Goal: Information Seeking & Learning: Understand process/instructions

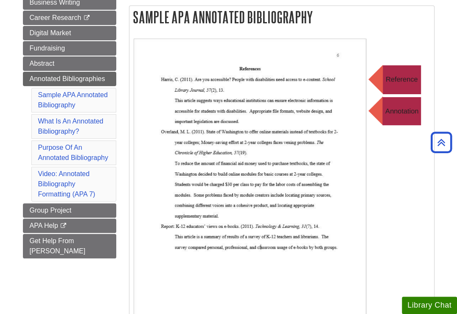
scroll to position [127, 0]
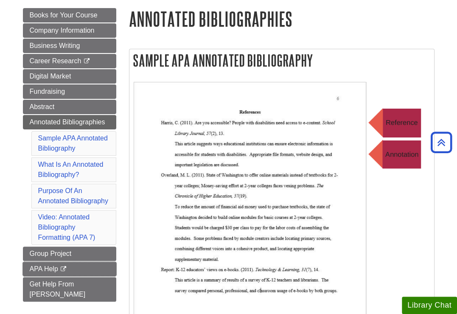
scroll to position [85, 0]
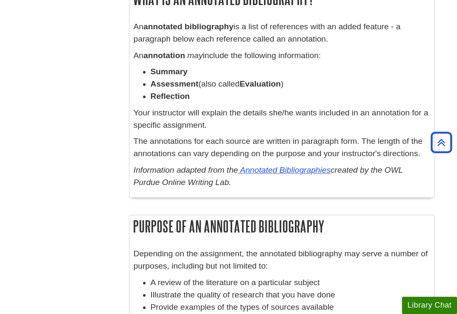
scroll to position [529, 0]
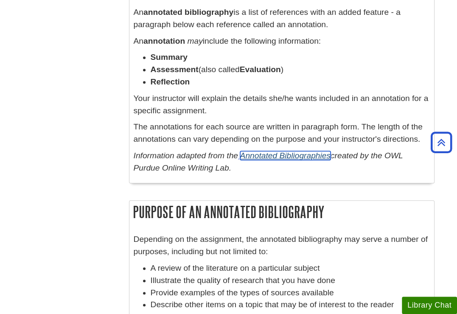
click at [305, 154] on link "Annotated Bibliographies" at bounding box center [285, 155] width 90 height 9
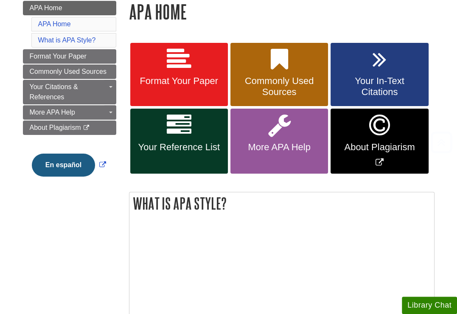
scroll to position [127, 0]
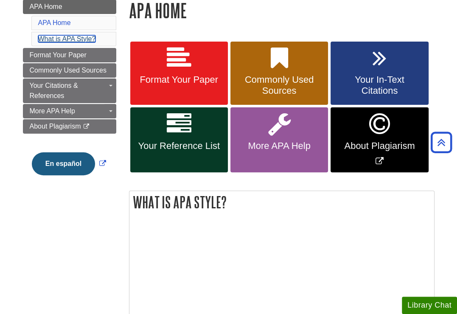
click at [73, 39] on link "What is APA Style?" at bounding box center [67, 38] width 58 height 7
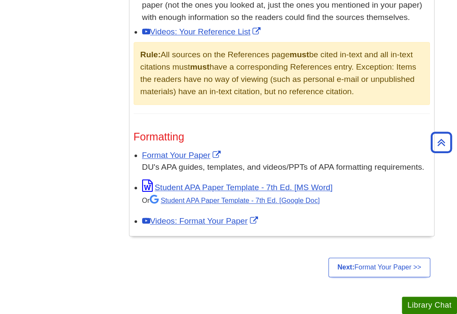
scroll to position [615, 0]
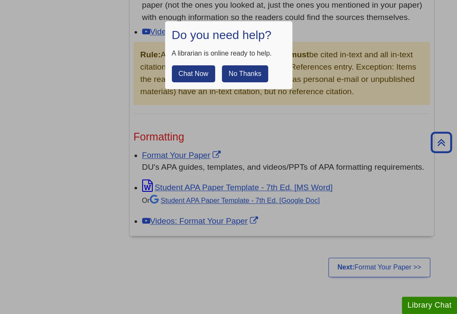
click at [240, 74] on button "No Thanks" at bounding box center [245, 73] width 46 height 17
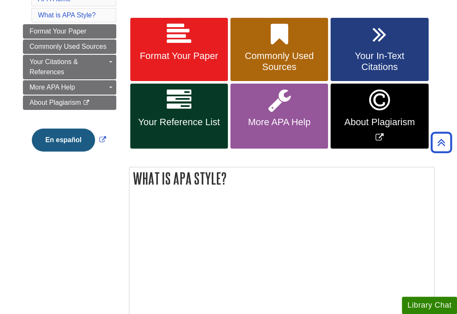
scroll to position [148, 0]
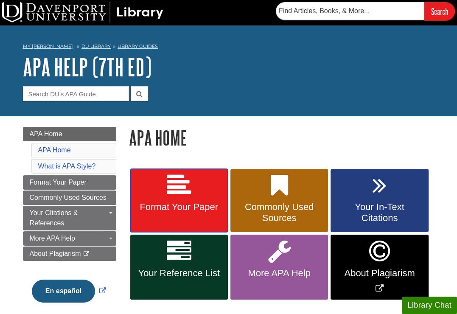
click at [193, 197] on link "Format Your Paper" at bounding box center [179, 201] width 98 height 64
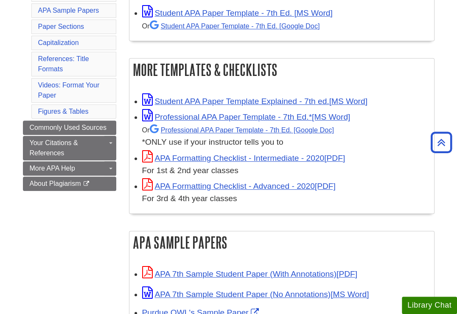
scroll to position [212, 0]
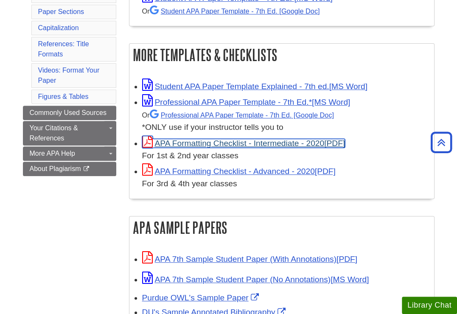
click at [276, 143] on link "APA Formatting Checklist - Intermediate - 2020" at bounding box center [243, 143] width 203 height 9
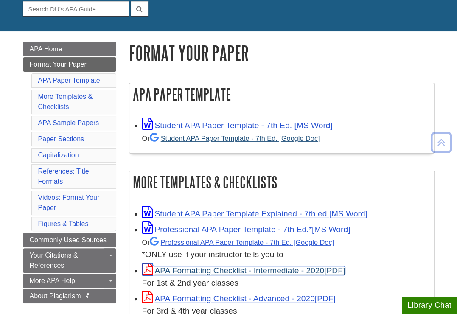
scroll to position [127, 0]
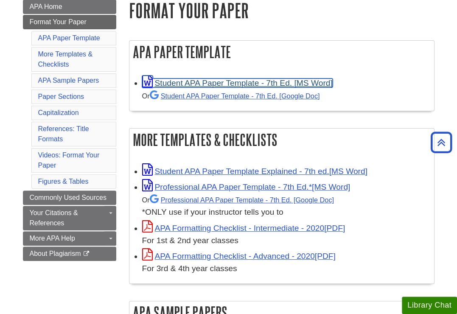
click at [260, 82] on link "Student APA Paper Template - 7th Ed. [MS Word]" at bounding box center [237, 83] width 191 height 9
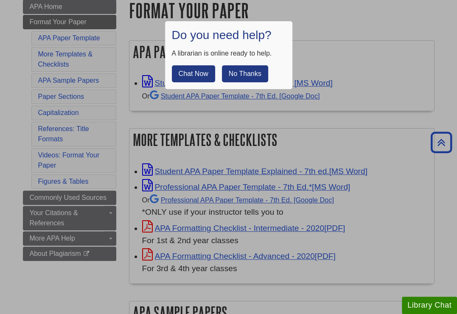
click at [202, 122] on div at bounding box center [228, 157] width 457 height 314
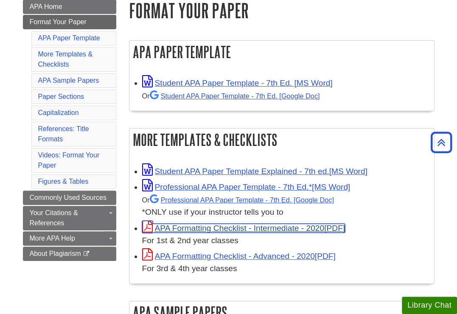
click at [226, 231] on link "APA Formatting Checklist - Intermediate - 2020" at bounding box center [243, 228] width 203 height 9
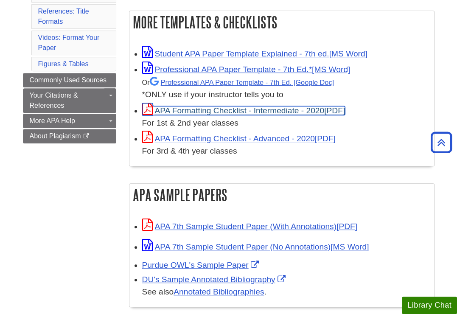
scroll to position [297, 0]
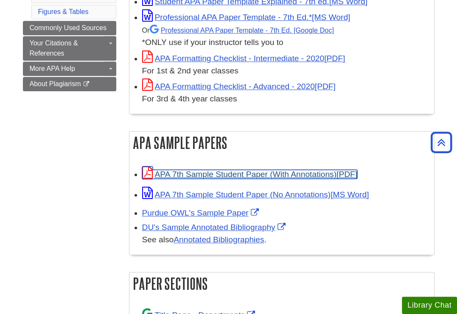
click at [251, 172] on link "APA 7th Sample Student Paper (With Annotations)" at bounding box center [249, 174] width 215 height 9
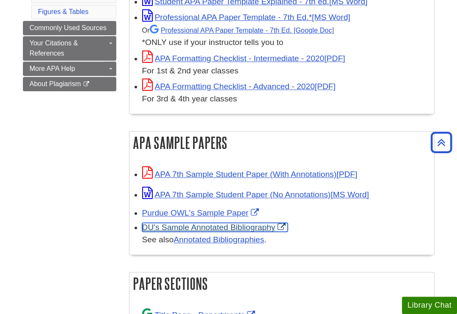
click at [237, 228] on link "DU's Sample Annotated Bibliography" at bounding box center [215, 227] width 146 height 9
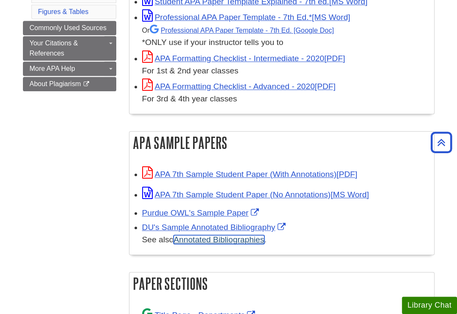
click at [212, 241] on link "Annotated Bibliographies" at bounding box center [219, 239] width 90 height 9
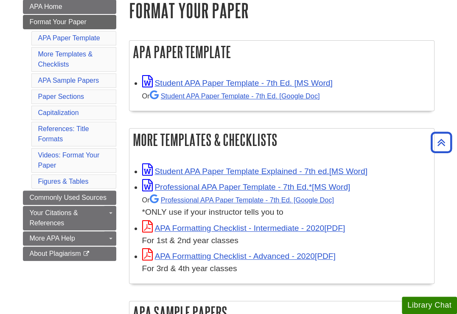
scroll to position [127, 0]
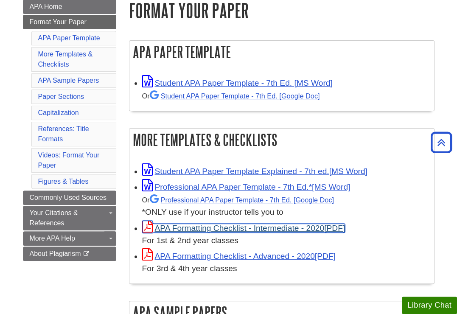
click at [262, 227] on link "APA Formatting Checklist - Intermediate - 2020" at bounding box center [243, 228] width 203 height 9
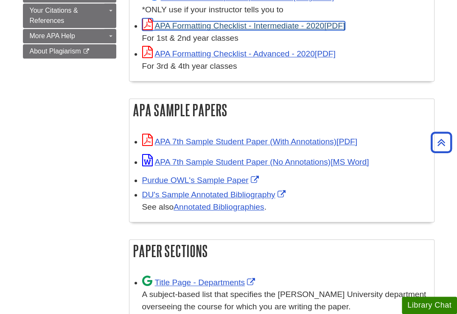
scroll to position [340, 0]
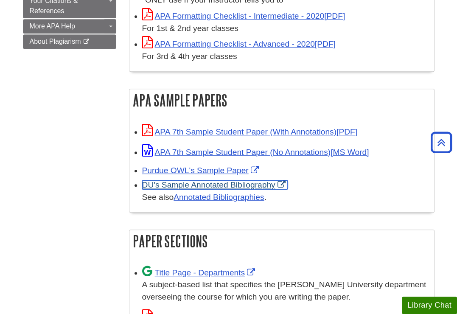
click at [226, 186] on link "DU's Sample Annotated Bibliography" at bounding box center [215, 185] width 146 height 9
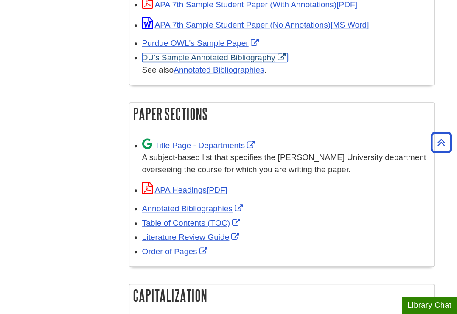
scroll to position [510, 0]
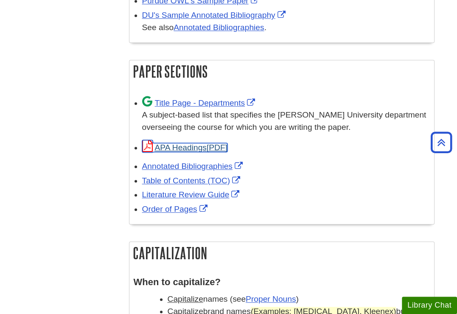
click at [186, 147] on link "APA Headings" at bounding box center [184, 147] width 85 height 9
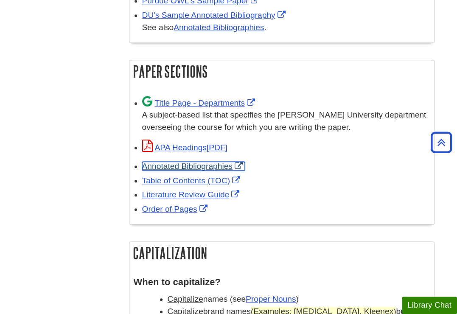
click at [197, 167] on link "Annotated Bibliographies" at bounding box center [193, 166] width 103 height 9
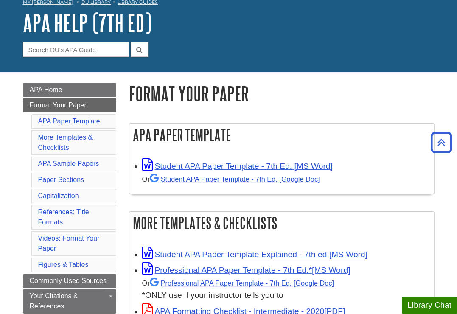
scroll to position [0, 0]
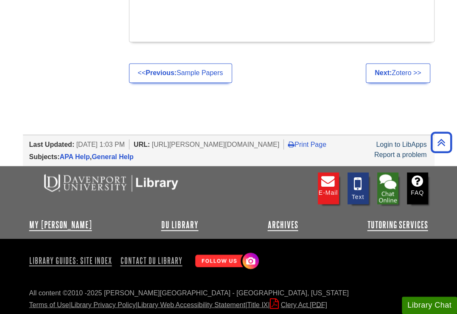
scroll to position [1063, 0]
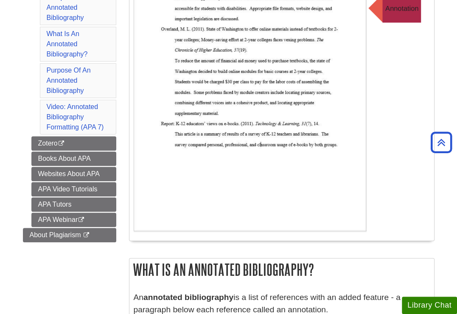
scroll to position [0, 0]
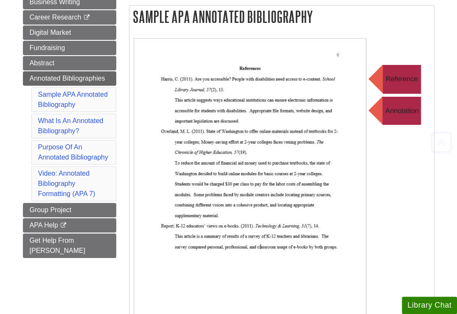
scroll to position [147, 0]
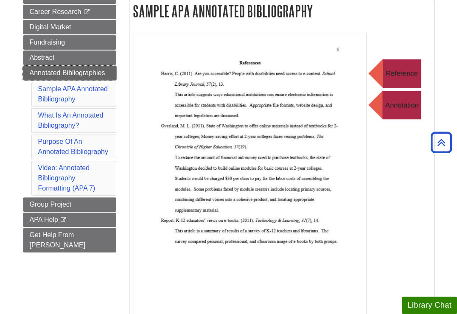
click at [77, 73] on span "Annotated Bibliographies" at bounding box center [68, 72] width 76 height 7
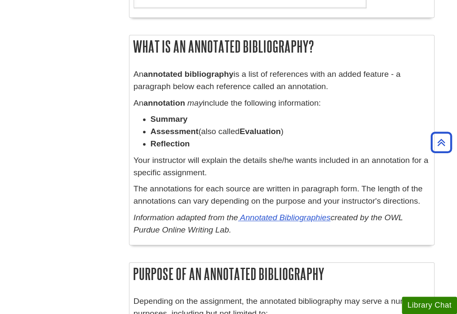
scroll to position [425, 0]
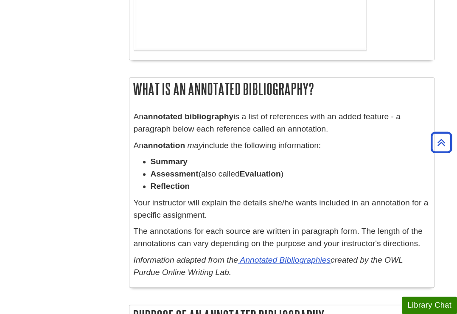
click at [343, 181] on li "Reflection" at bounding box center [290, 187] width 279 height 12
click at [306, 264] on link "Annotated Bibliographies" at bounding box center [285, 260] width 90 height 9
